Goal: Obtain resource: Download file/media

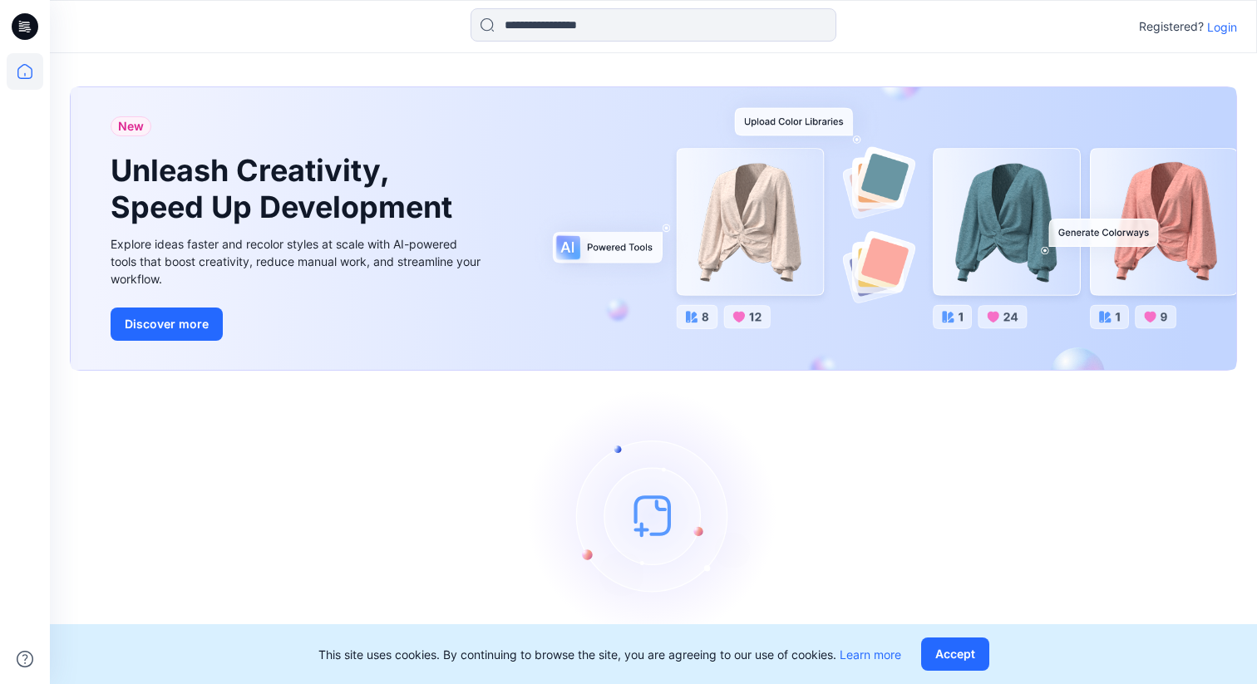
click at [1220, 27] on p "Login" at bounding box center [1223, 26] width 30 height 17
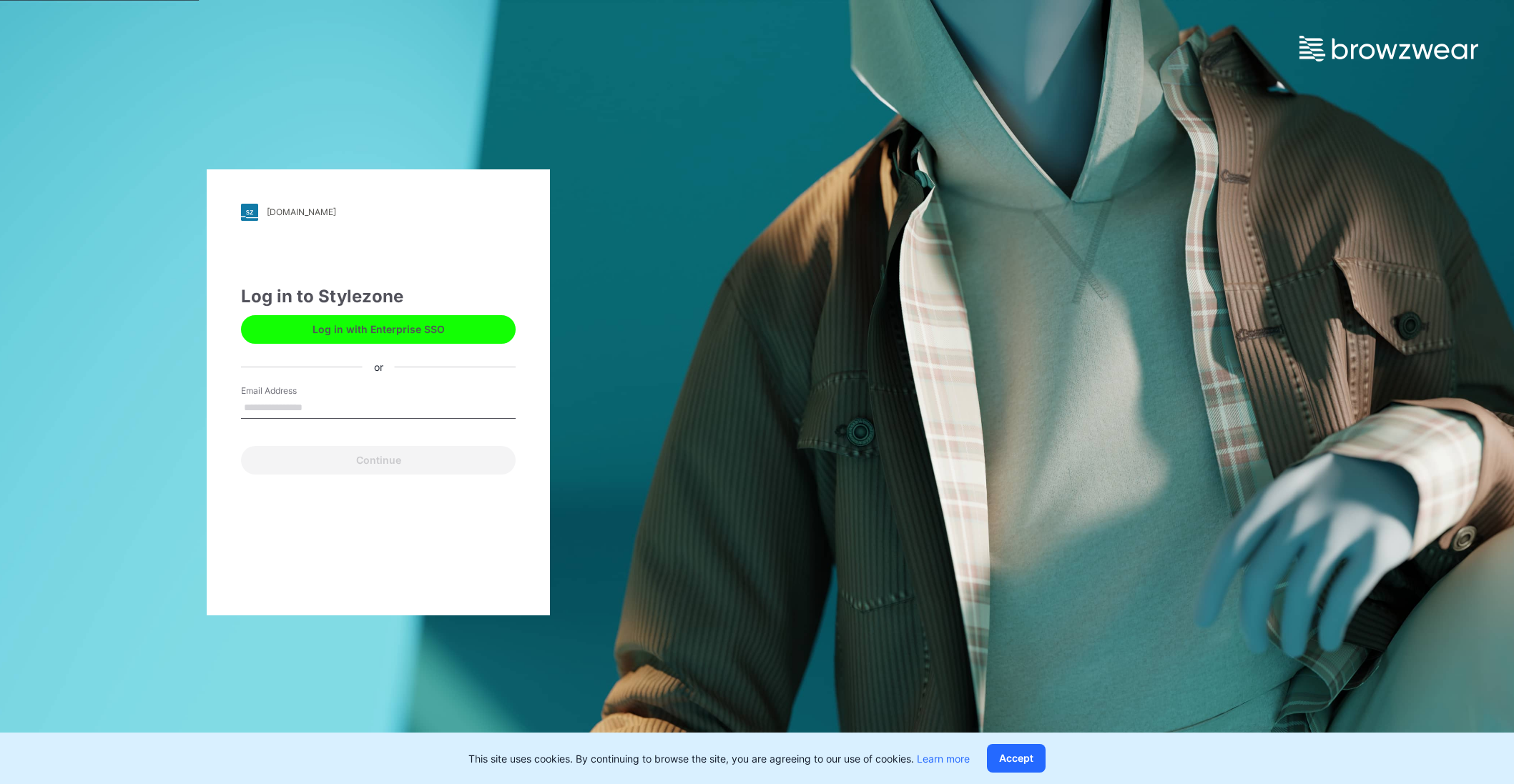
click at [373, 410] on input "Email Address" at bounding box center [377, 407] width 274 height 21
click at [371, 415] on input "Email Address" at bounding box center [377, 407] width 274 height 21
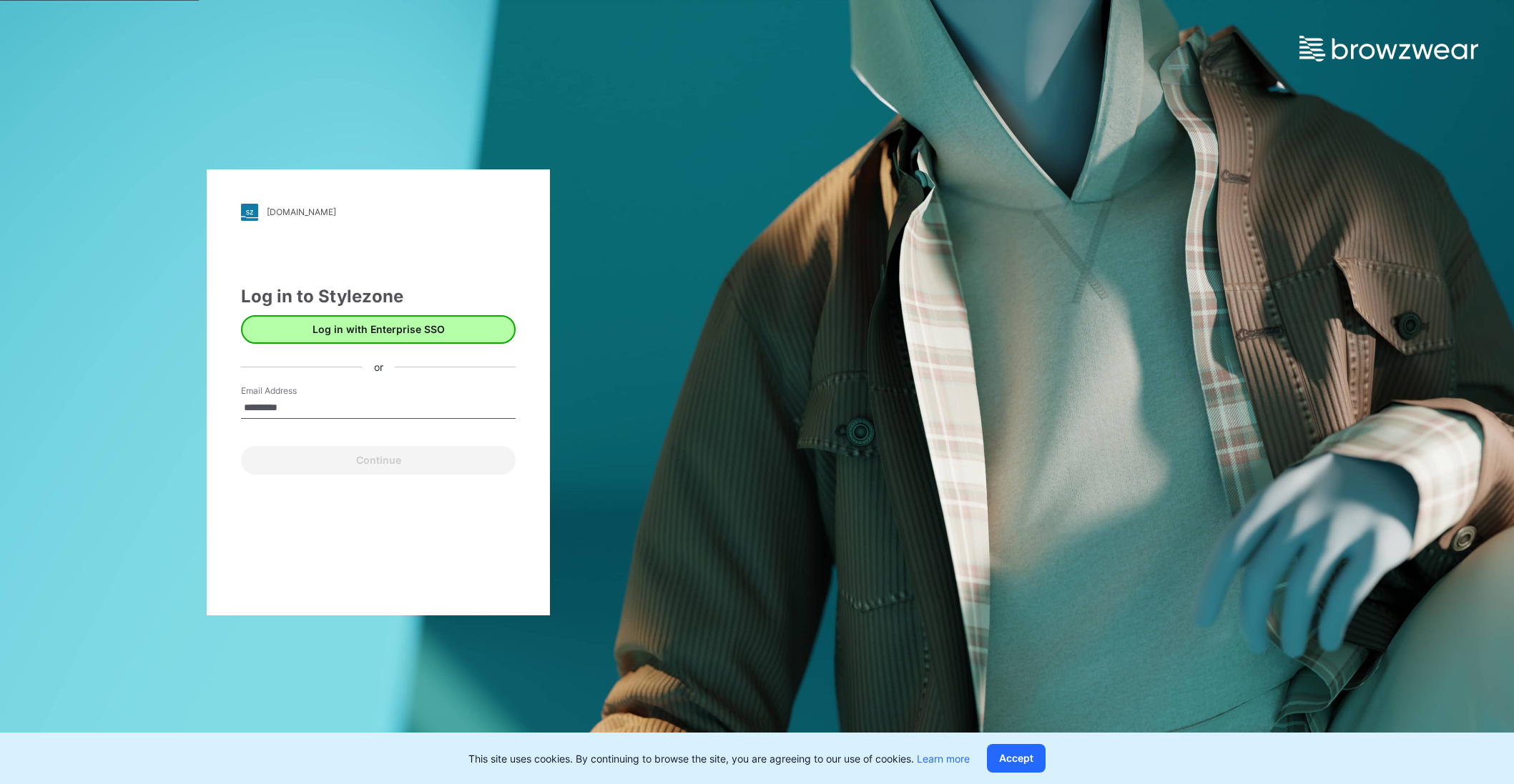
type input "*********"
click at [395, 325] on button "Log in with Enterprise SSO" at bounding box center [377, 329] width 274 height 28
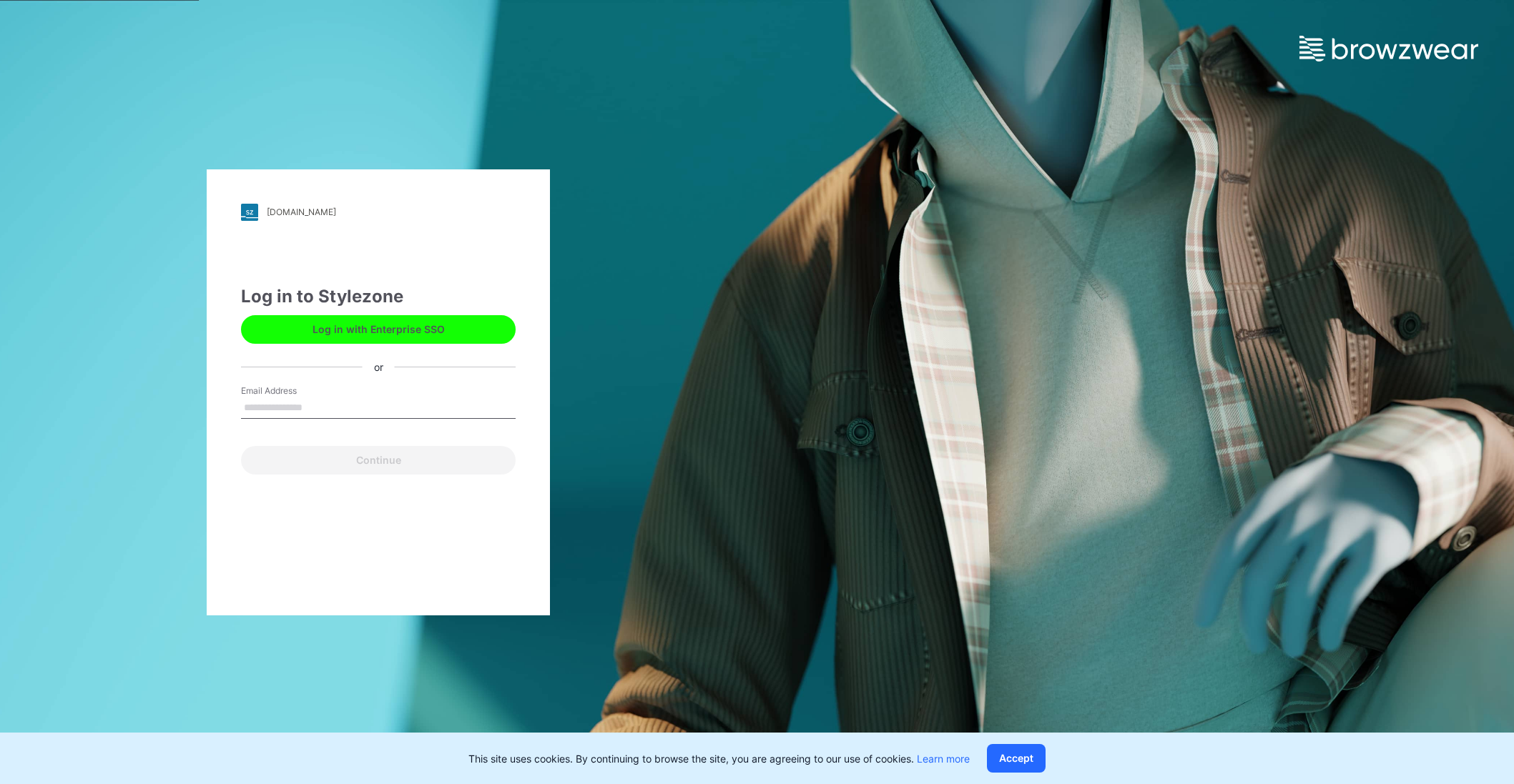
click at [281, 403] on input "Email Address" at bounding box center [377, 407] width 274 height 21
type input "**********"
click at [241, 446] on button "Continue" at bounding box center [377, 460] width 274 height 28
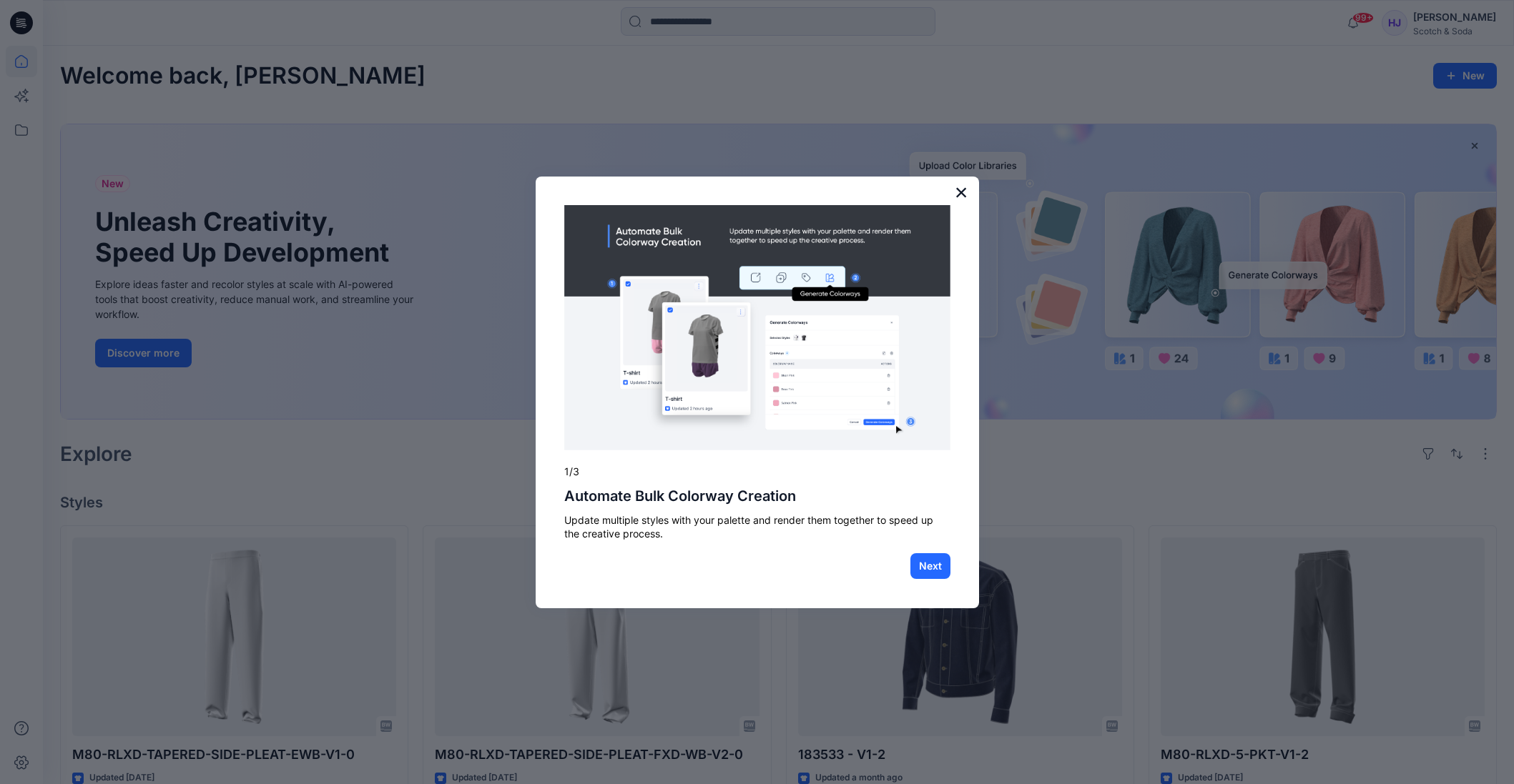
click at [962, 194] on button "×" at bounding box center [961, 192] width 14 height 23
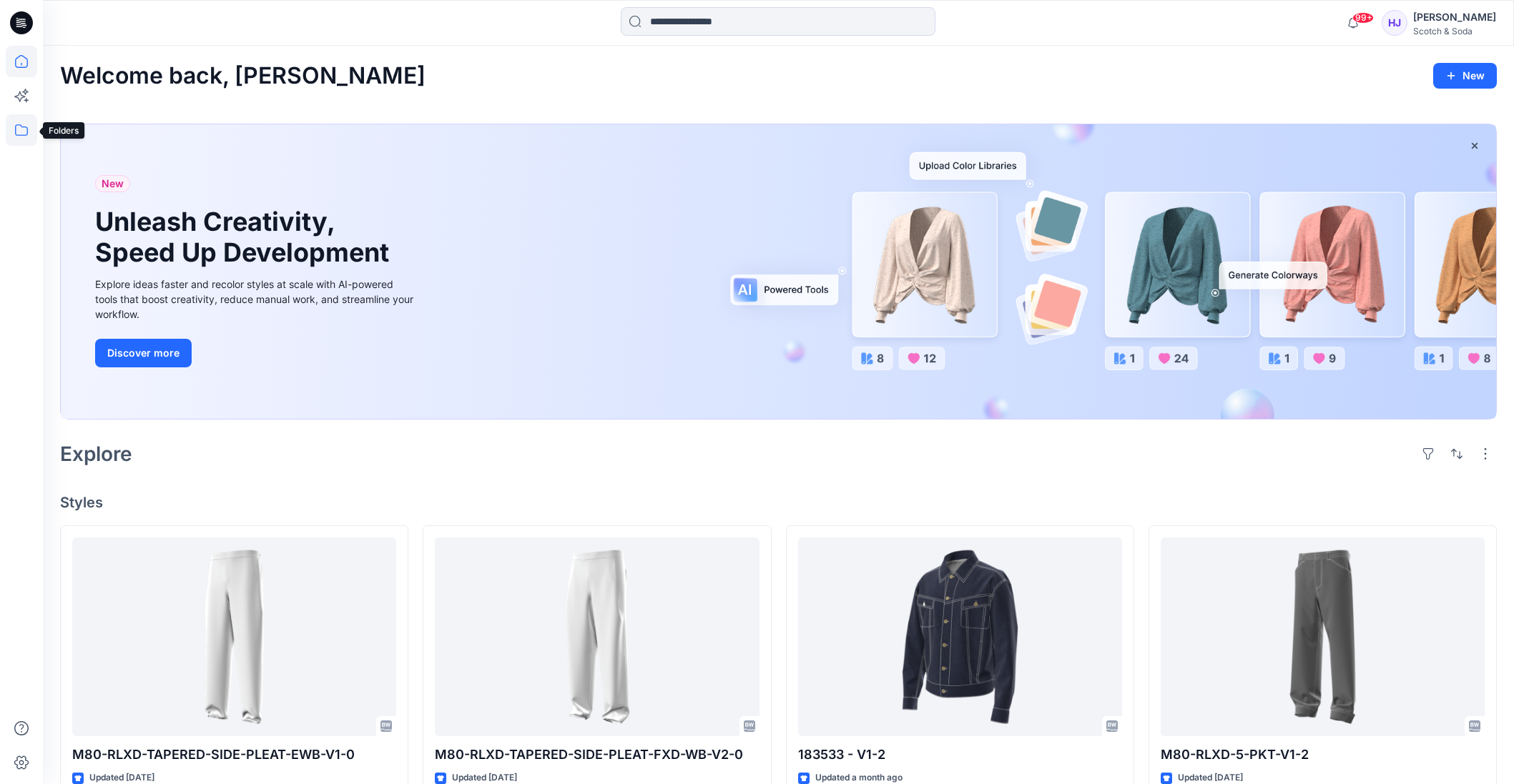
click at [18, 125] on icon at bounding box center [21, 130] width 13 height 11
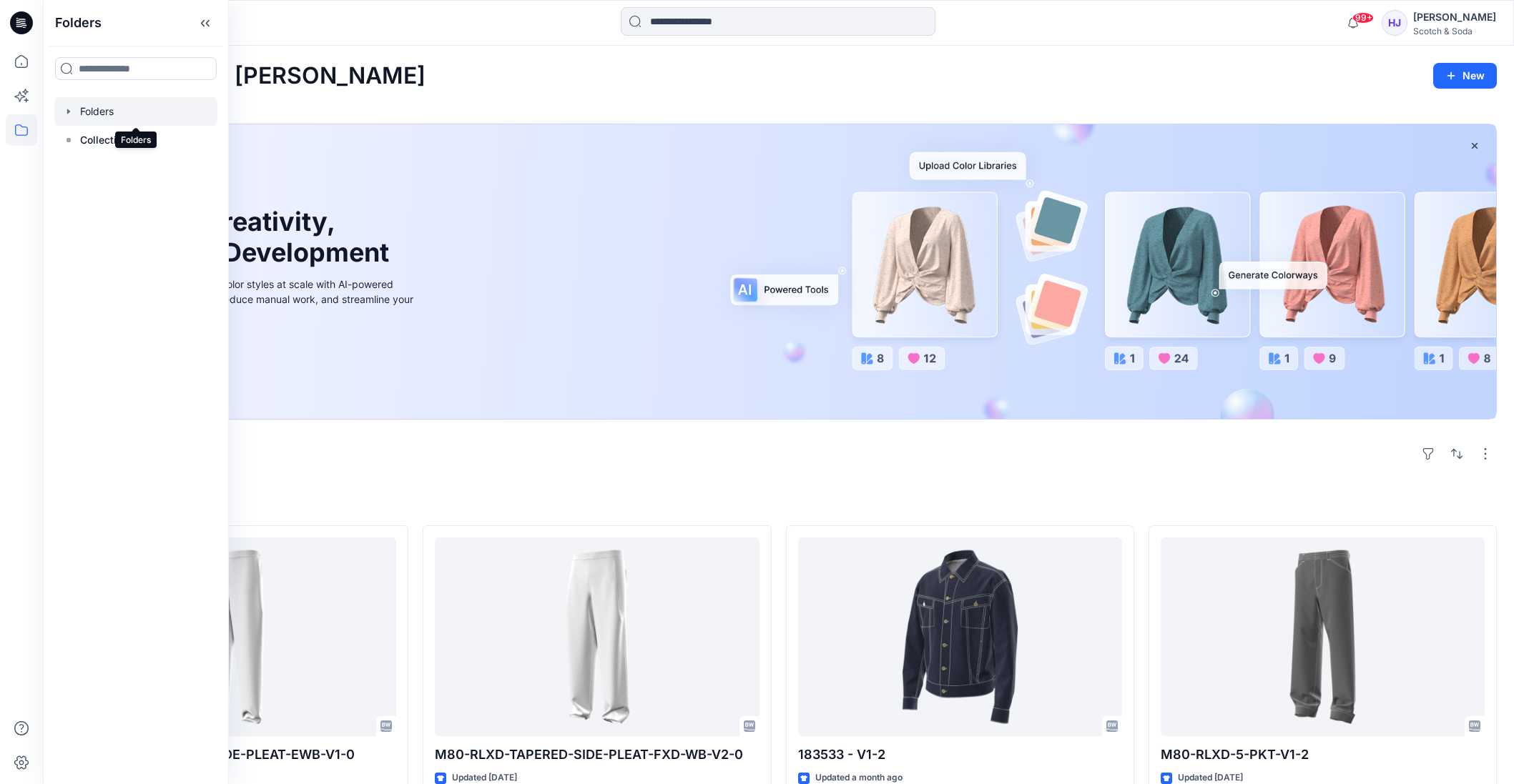
click at [106, 113] on div at bounding box center [136, 111] width 163 height 28
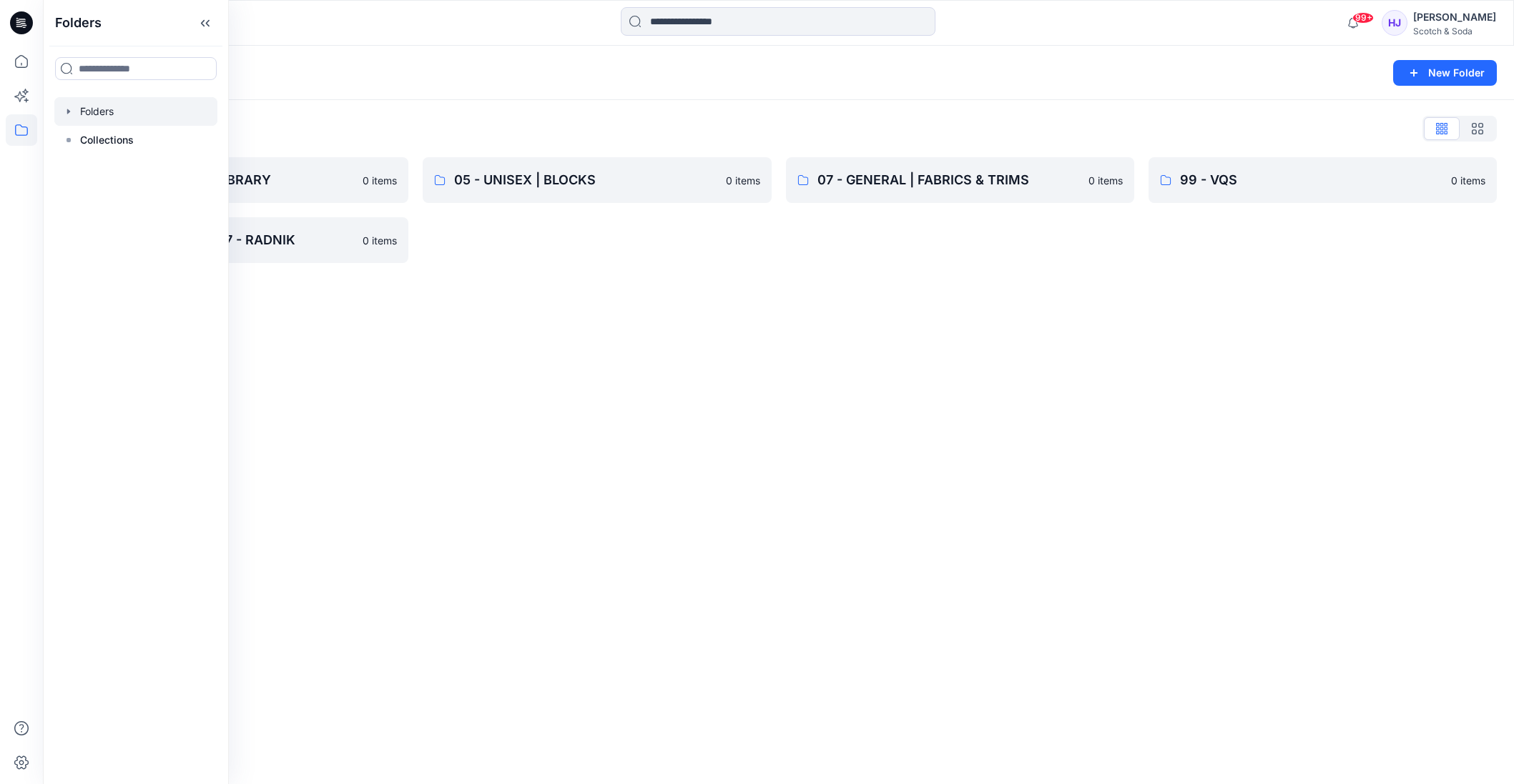
click at [66, 109] on icon "button" at bounding box center [68, 111] width 11 height 11
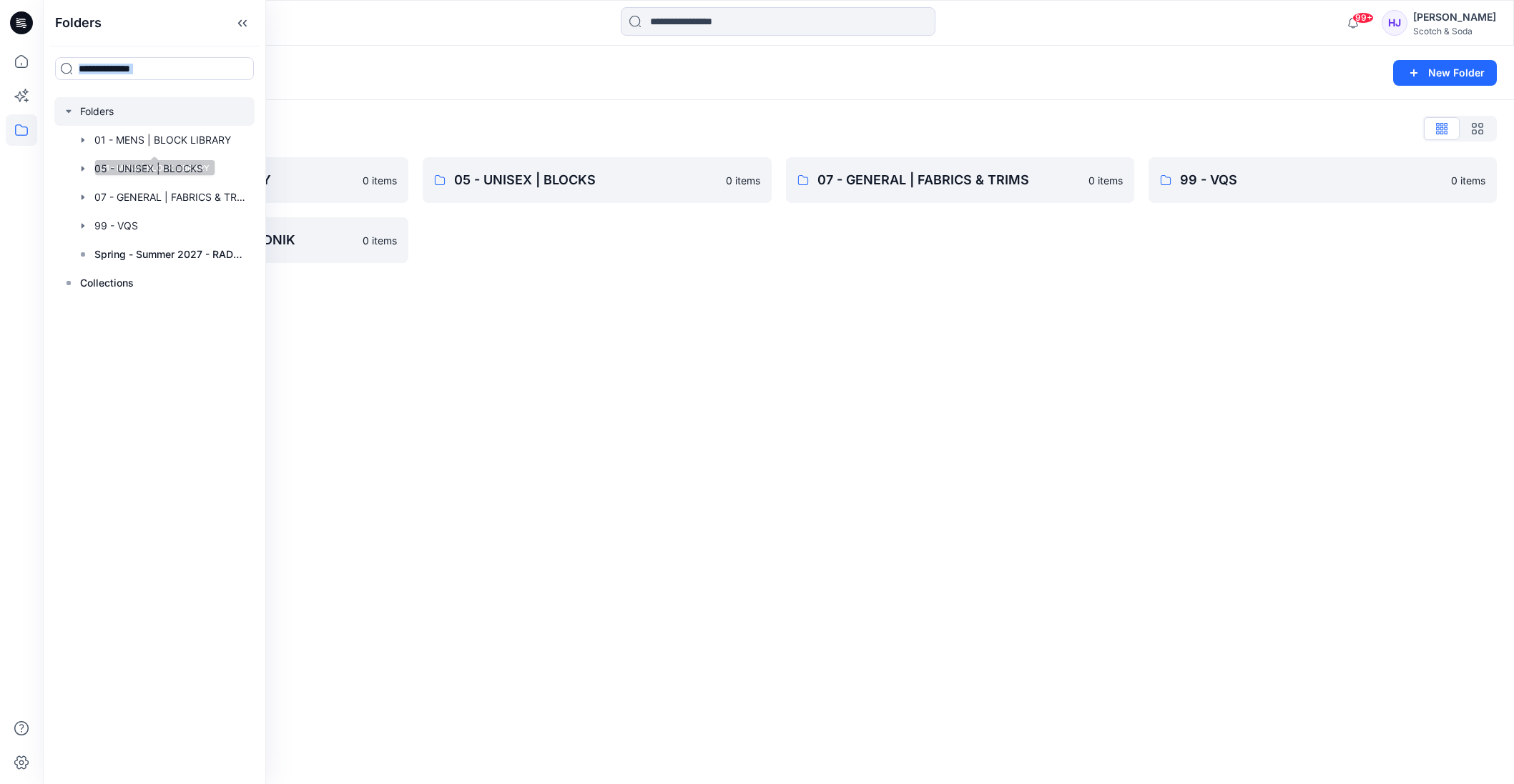
drag, startPoint x: 130, startPoint y: 229, endPoint x: 227, endPoint y: 52, distance: 201.8
click at [227, 53] on div "Folders Folders 01 - MENS | BLOCK LIBRARY 05 - UNISEX | BLOCKS 07 - GENERAL | F…" at bounding box center [154, 392] width 223 height 784
click at [83, 226] on icon "button" at bounding box center [83, 225] width 3 height 5
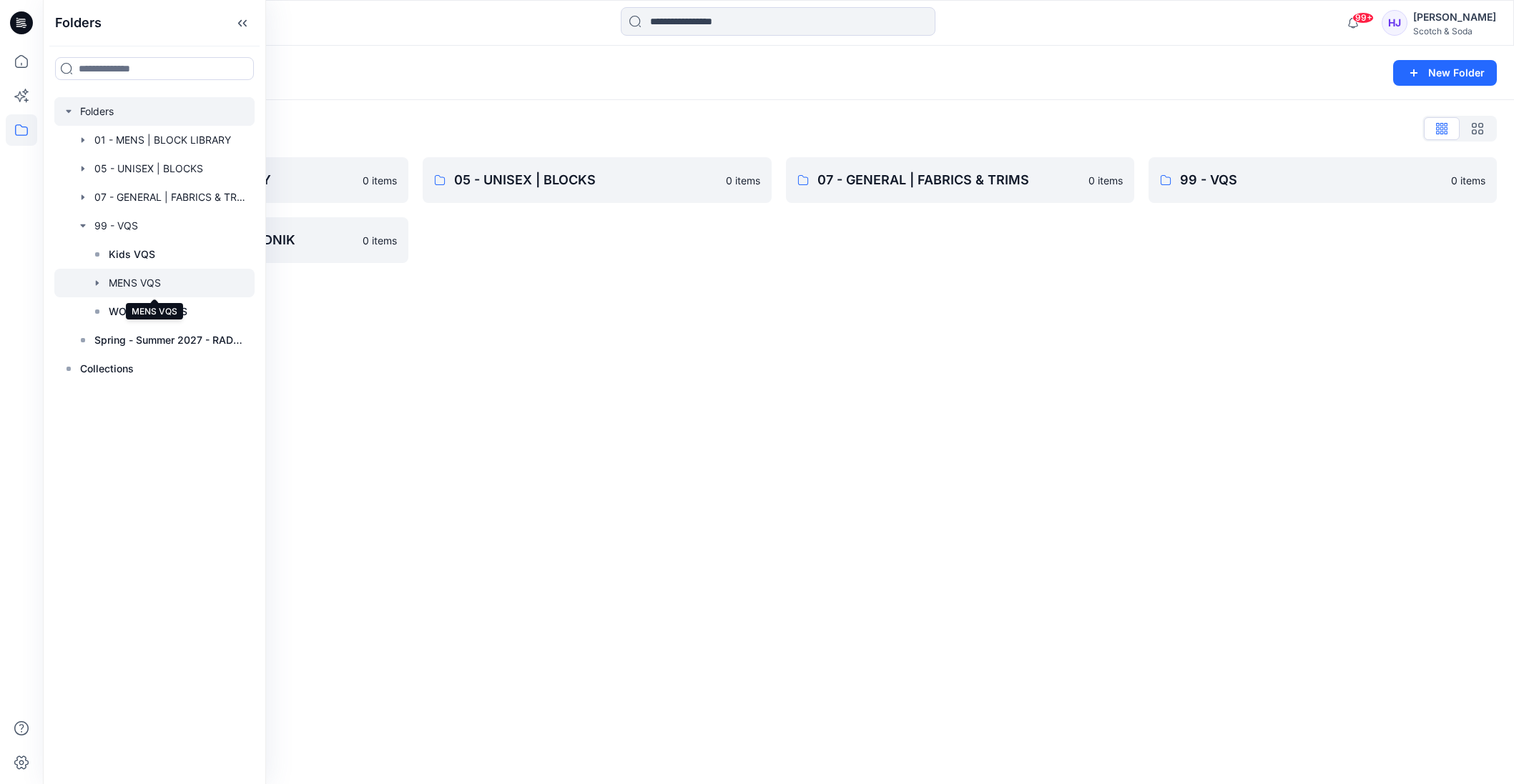
click at [120, 277] on div at bounding box center [154, 283] width 200 height 28
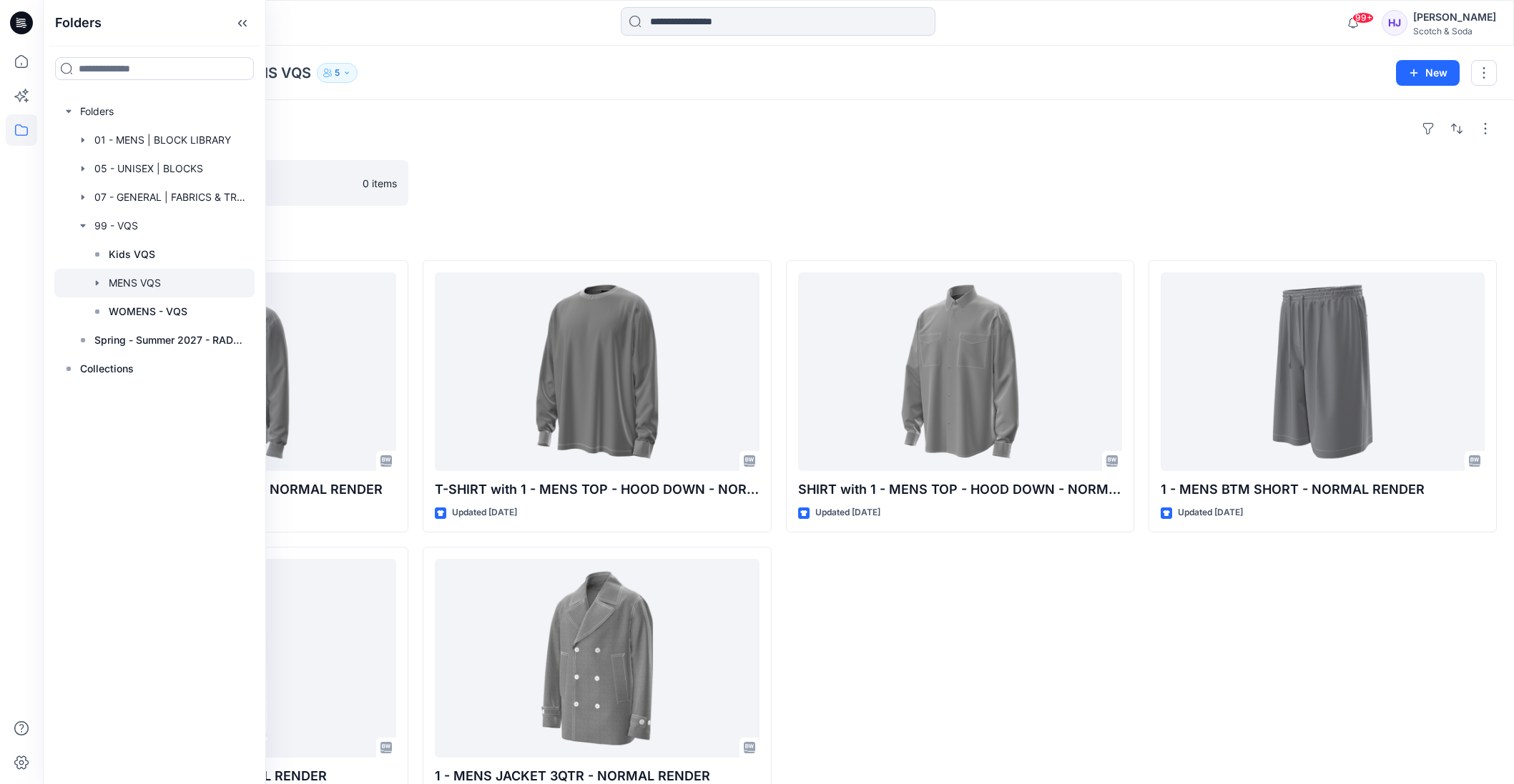
click at [971, 639] on div "SHIRT with 1 - MENS TOP - HOOD DOWN - NORMAL RENDER Updated 2 months ago" at bounding box center [959, 540] width 348 height 559
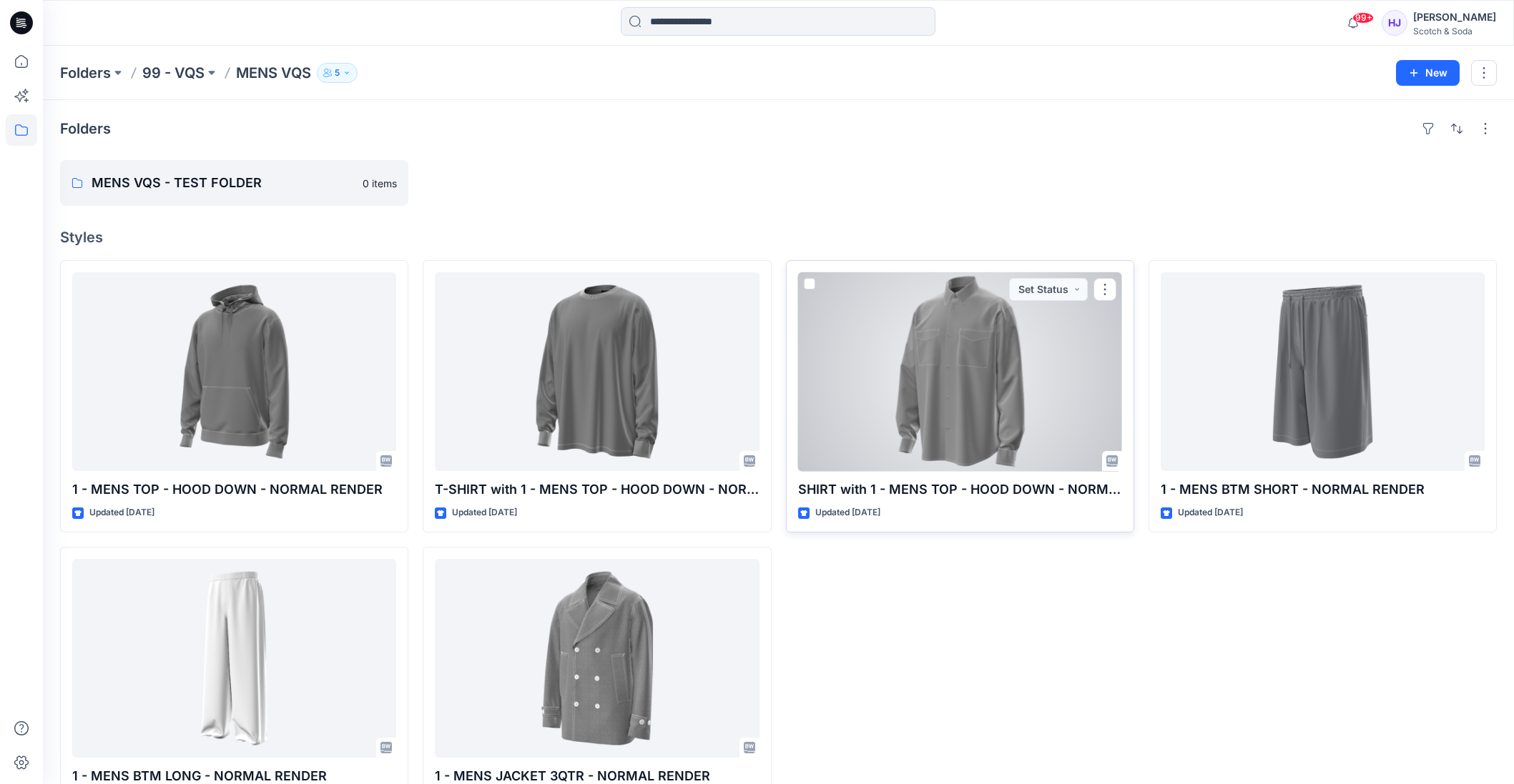
scroll to position [52, 0]
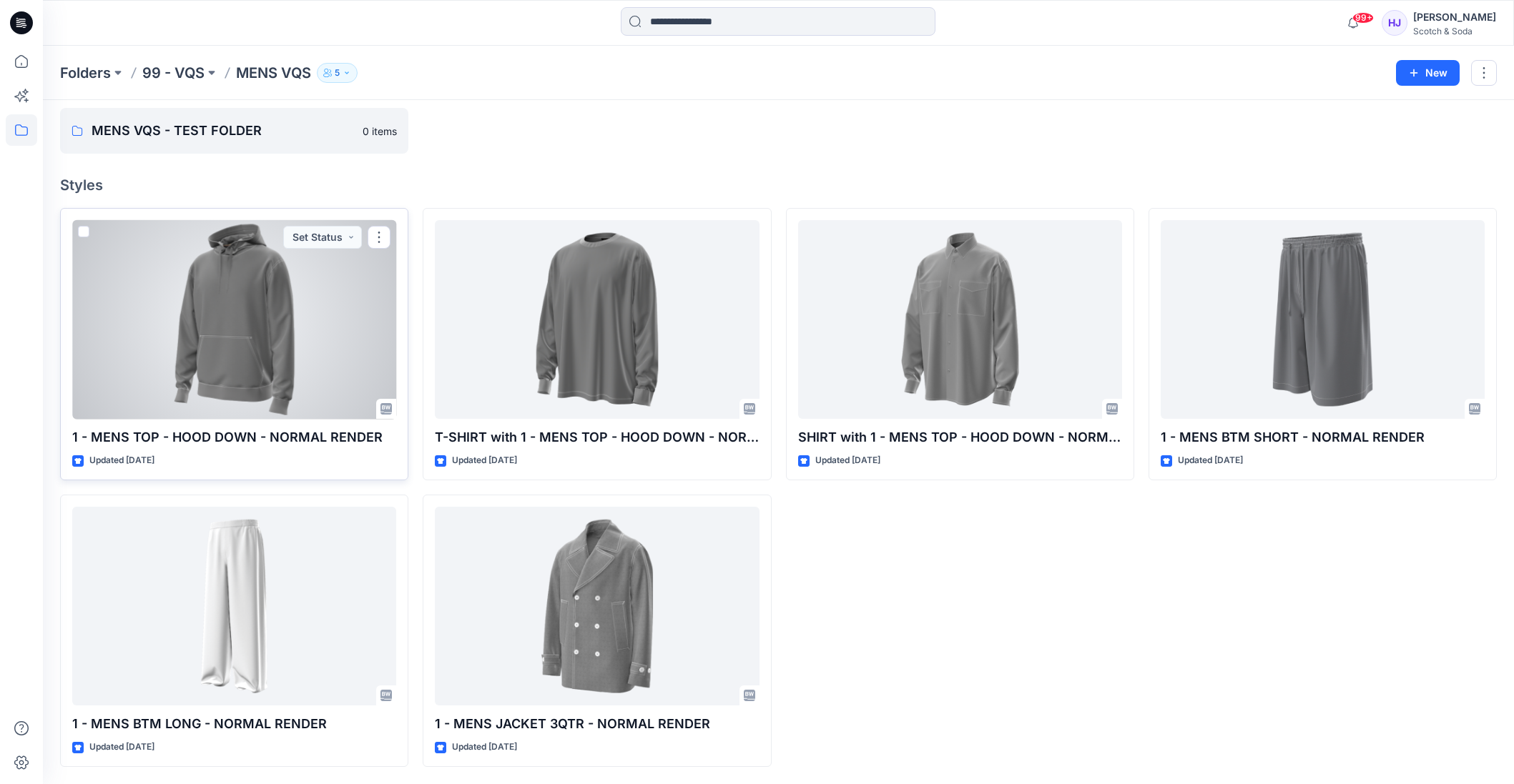
click at [269, 379] on div at bounding box center [234, 319] width 324 height 199
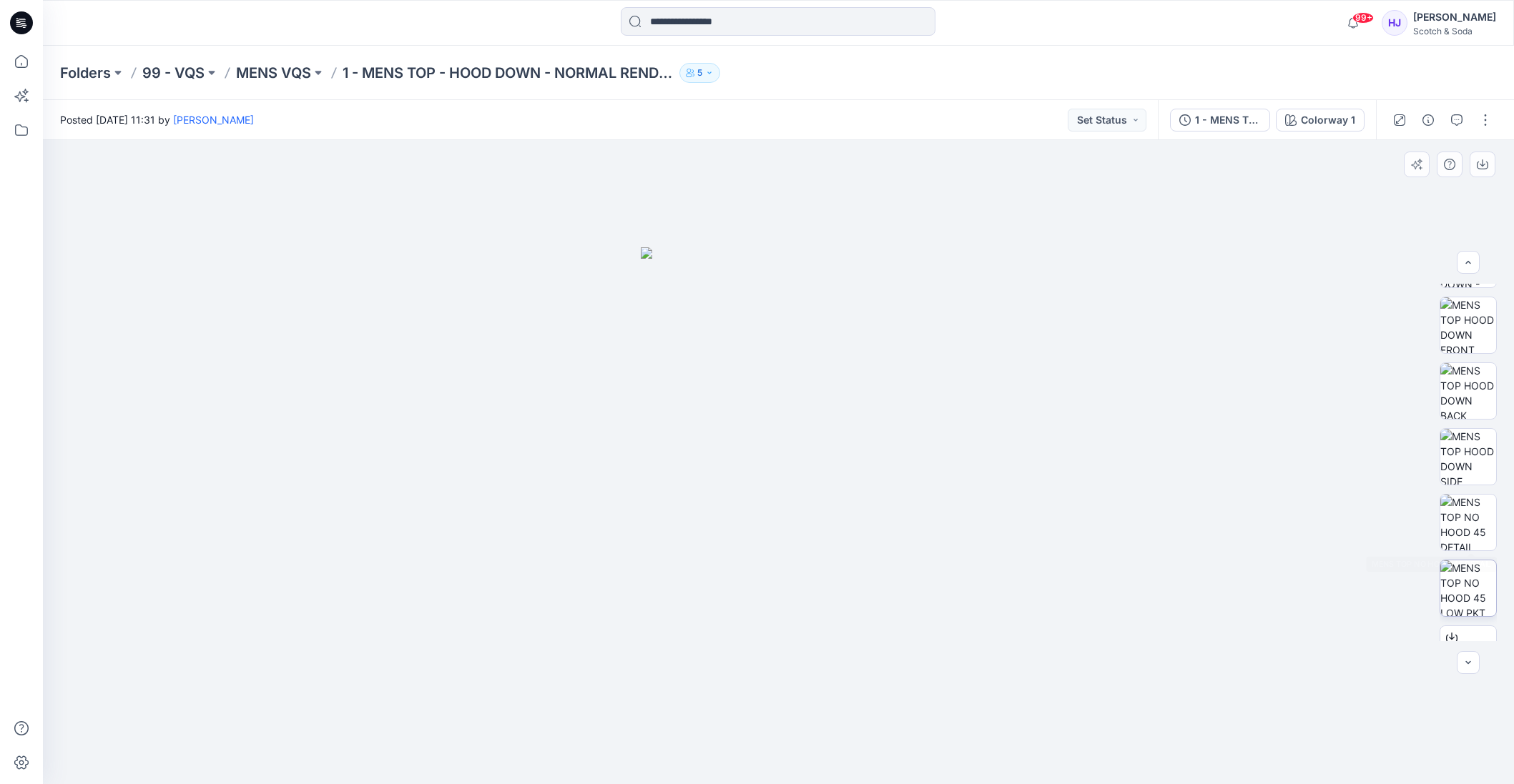
scroll to position [489, 0]
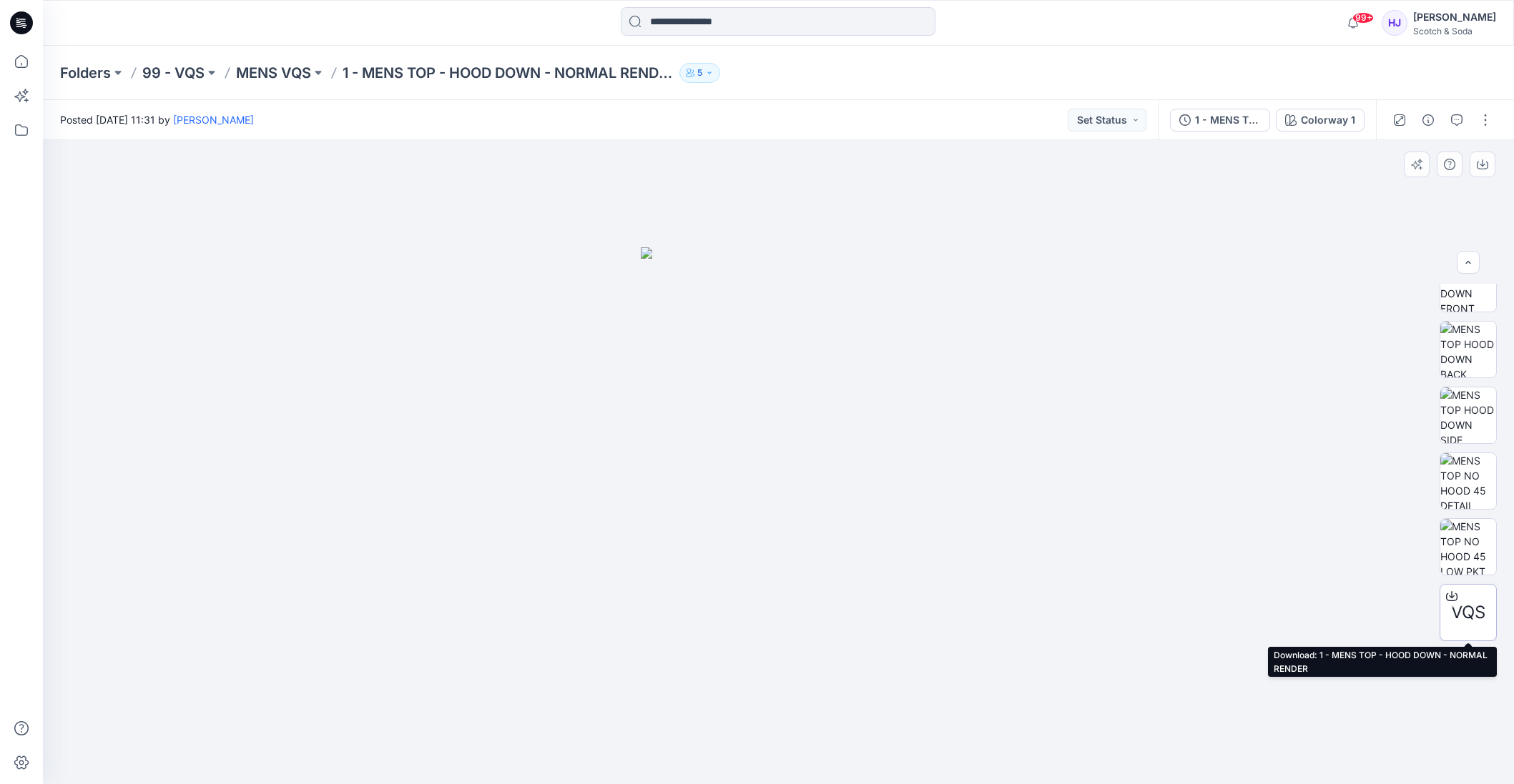
click at [1472, 616] on span "VQS" at bounding box center [1468, 613] width 34 height 26
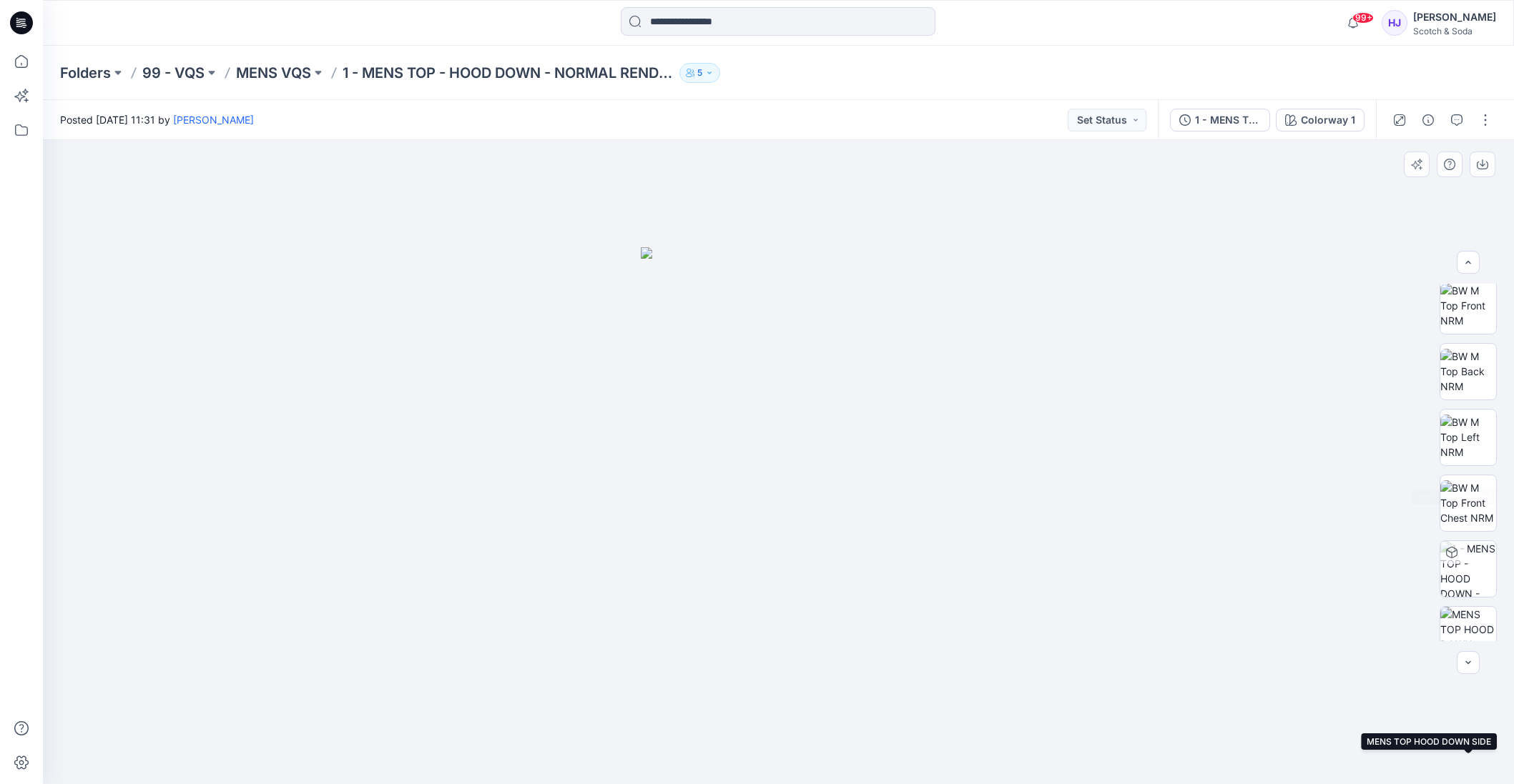
scroll to position [0, 0]
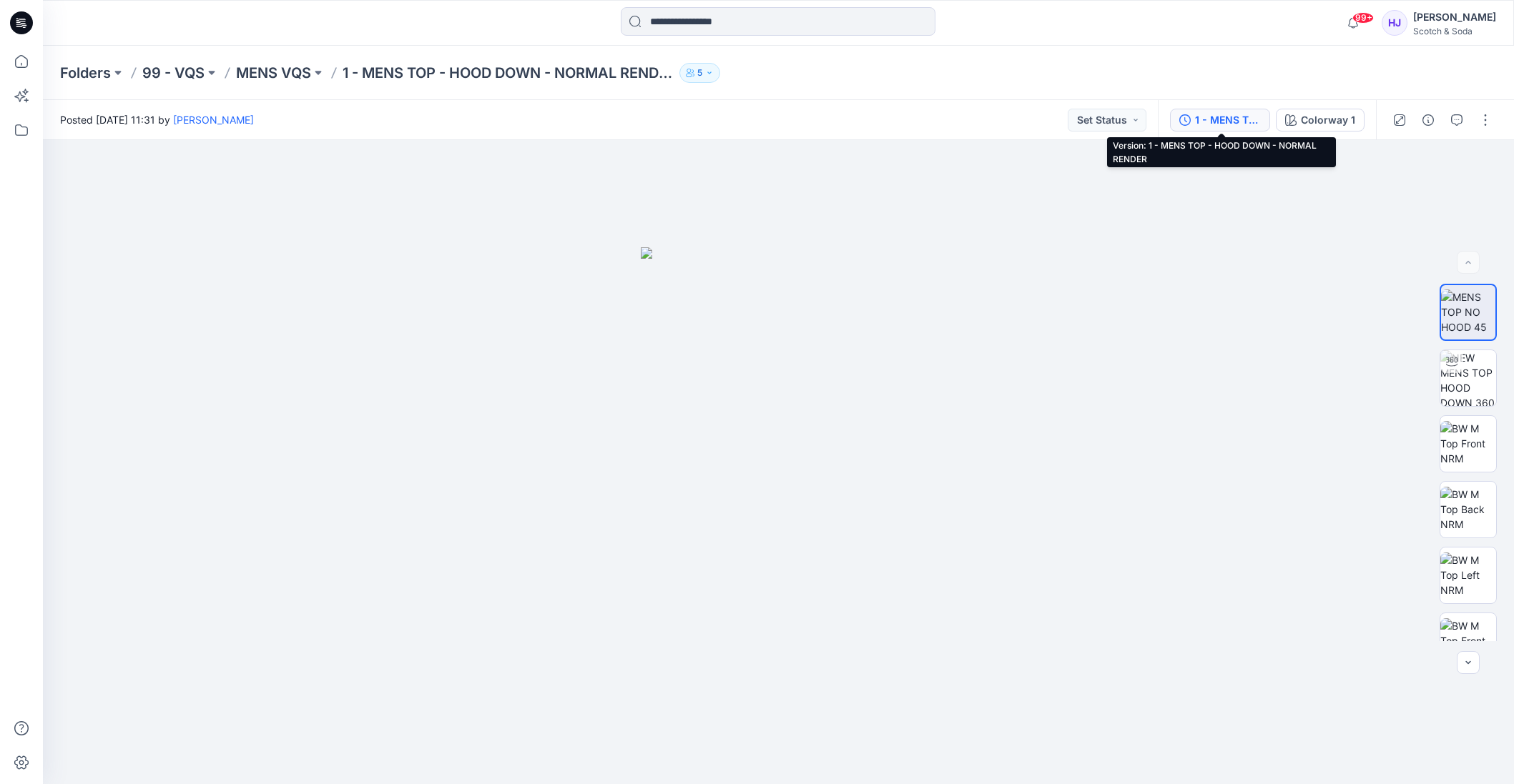
click at [1238, 117] on div "1 - MENS TOP - HOOD DOWN - NORMAL RENDER" at bounding box center [1228, 120] width 66 height 15
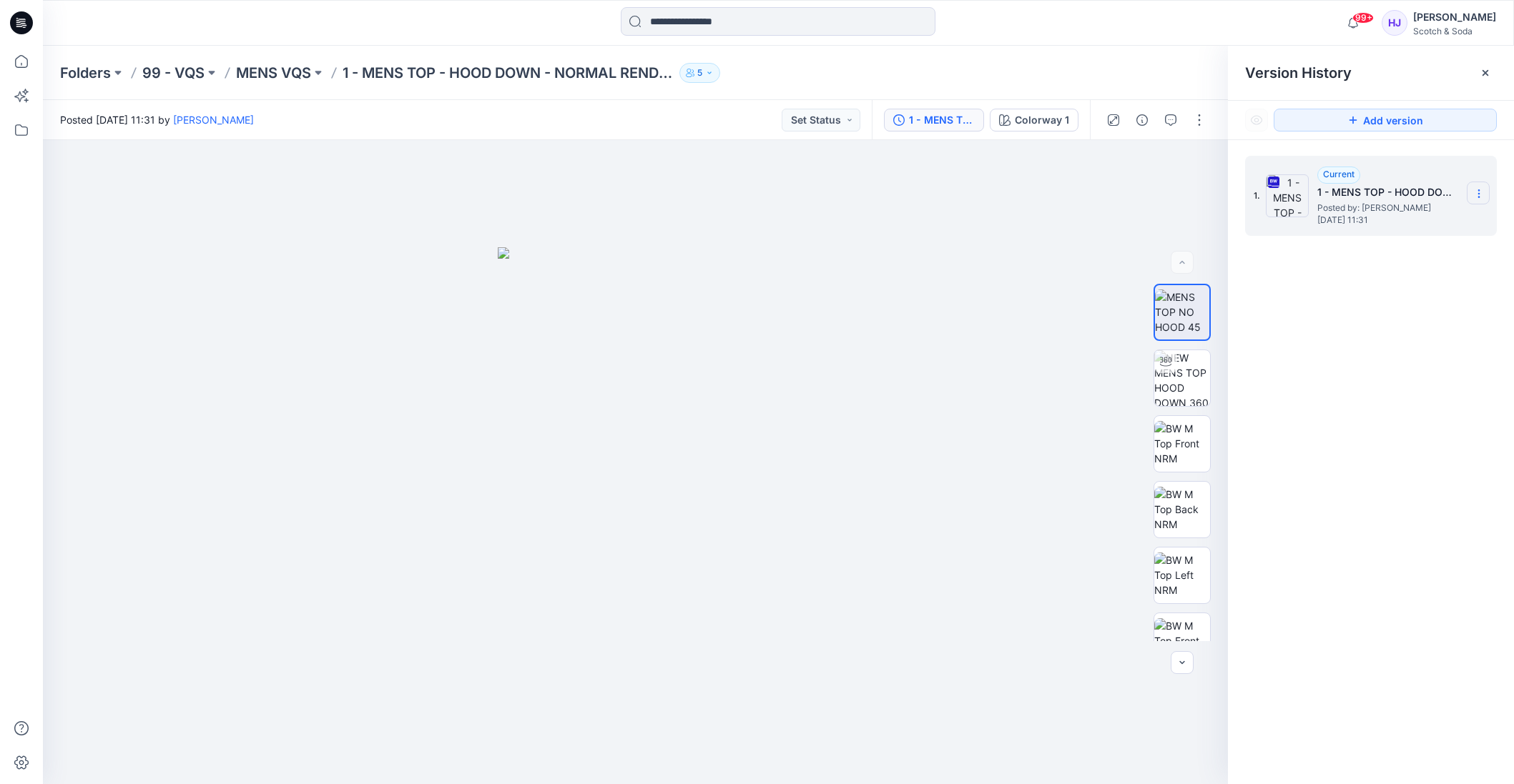
click at [1484, 198] on section at bounding box center [1478, 193] width 23 height 23
click at [1395, 217] on span "Download Source BW File" at bounding box center [1406, 222] width 120 height 17
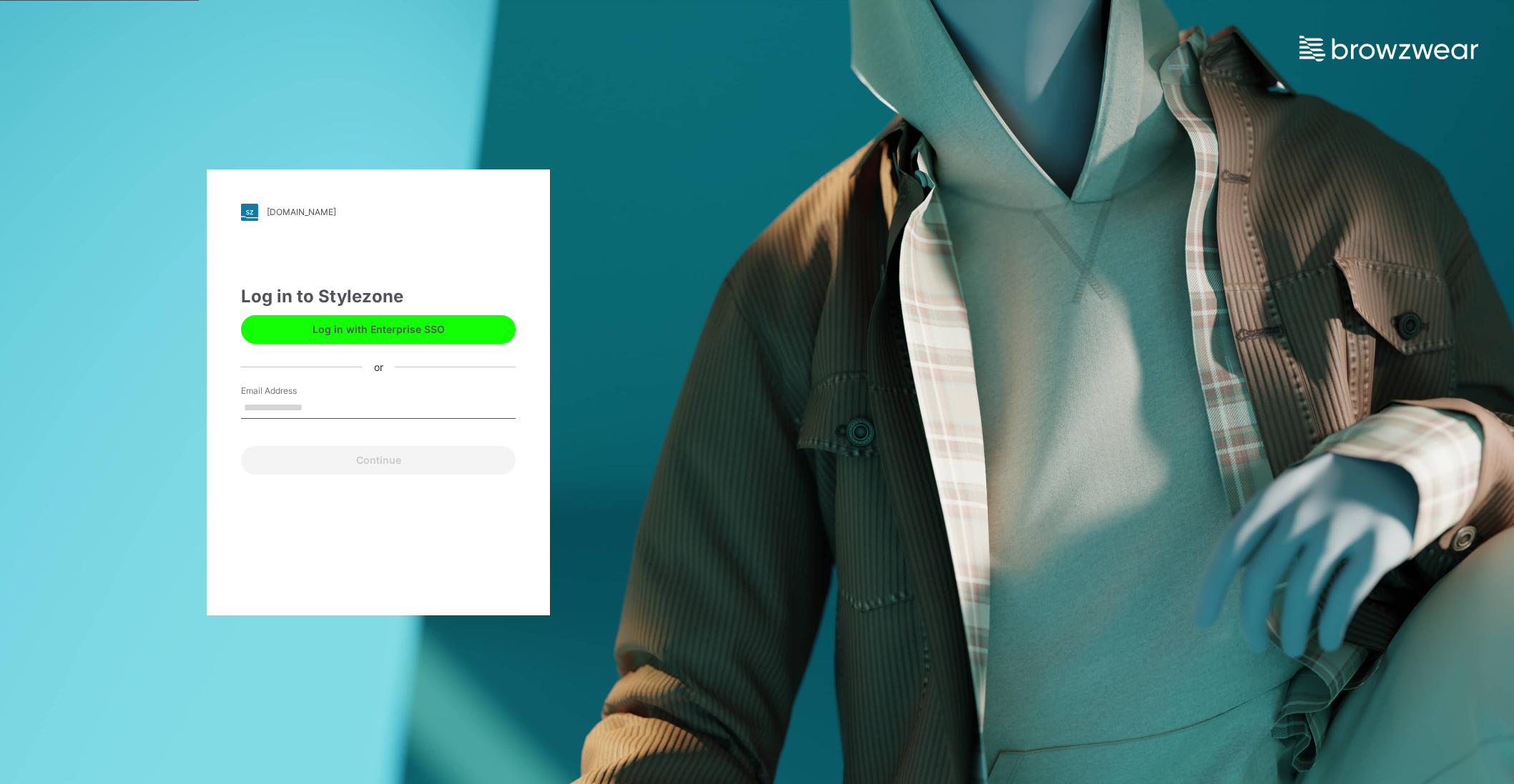
click at [362, 405] on input "Email Address" at bounding box center [377, 407] width 274 height 21
type input "**********"
click at [241, 446] on button "Continue" at bounding box center [377, 460] width 274 height 28
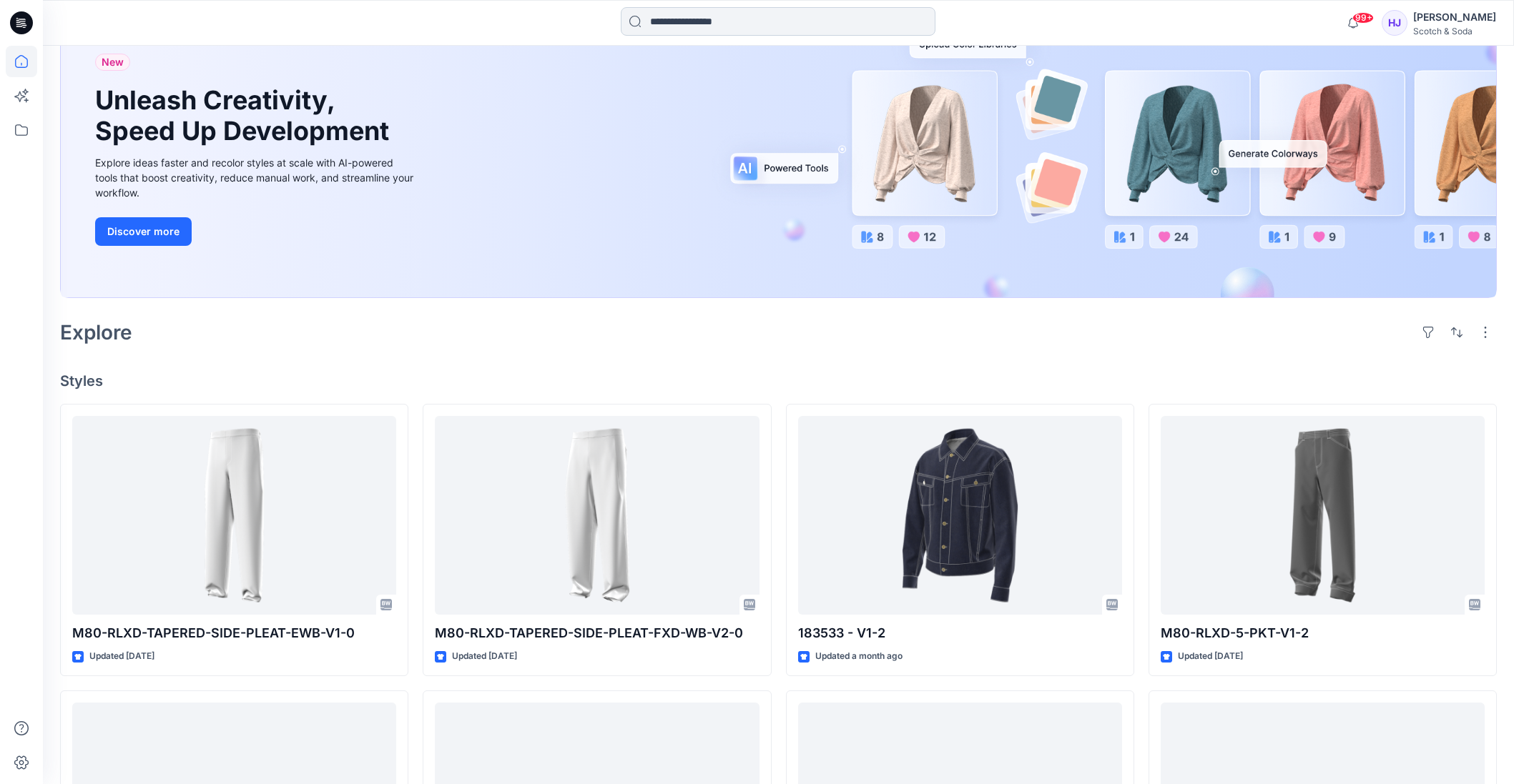
scroll to position [126, 0]
